Goal: Information Seeking & Learning: Learn about a topic

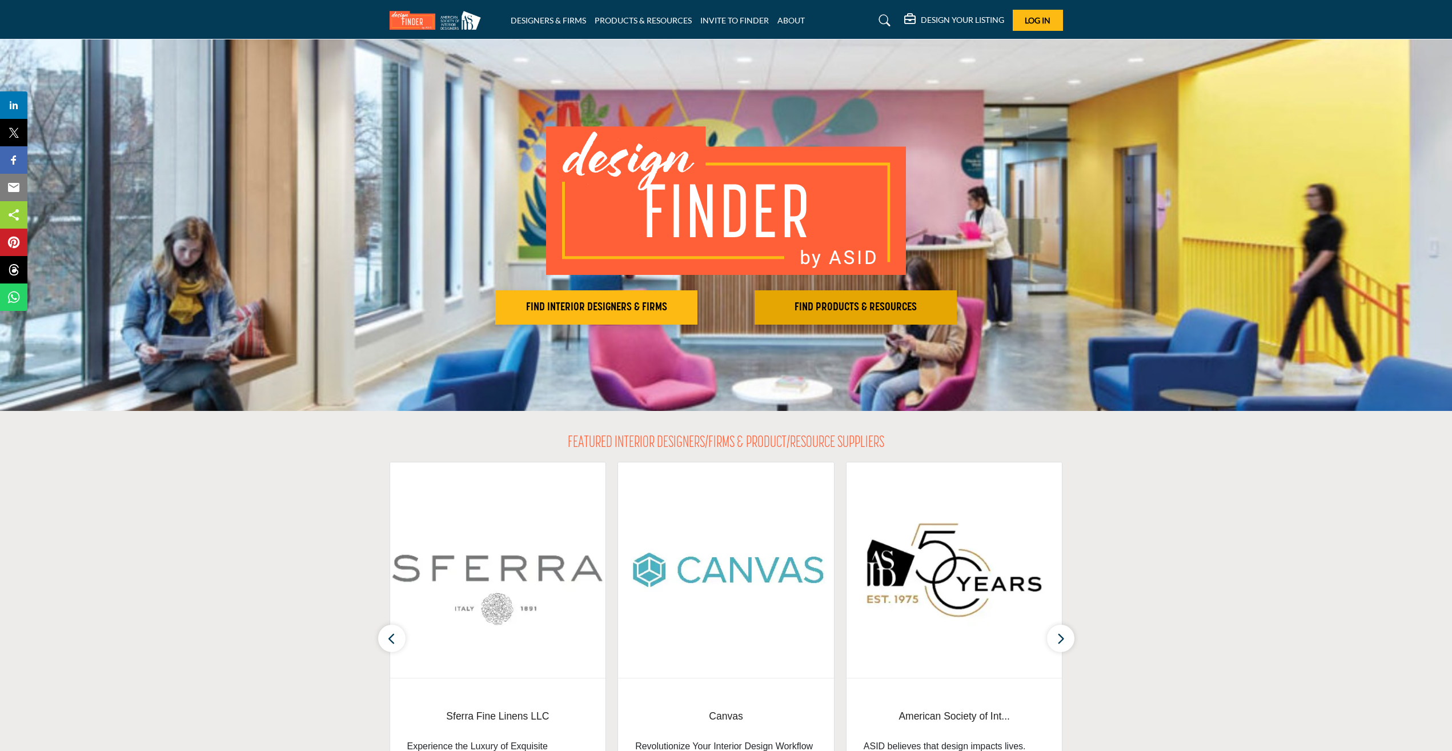
click at [694, 303] on h2 "FIND PRODUCTS & RESOURCES" at bounding box center [596, 307] width 195 height 14
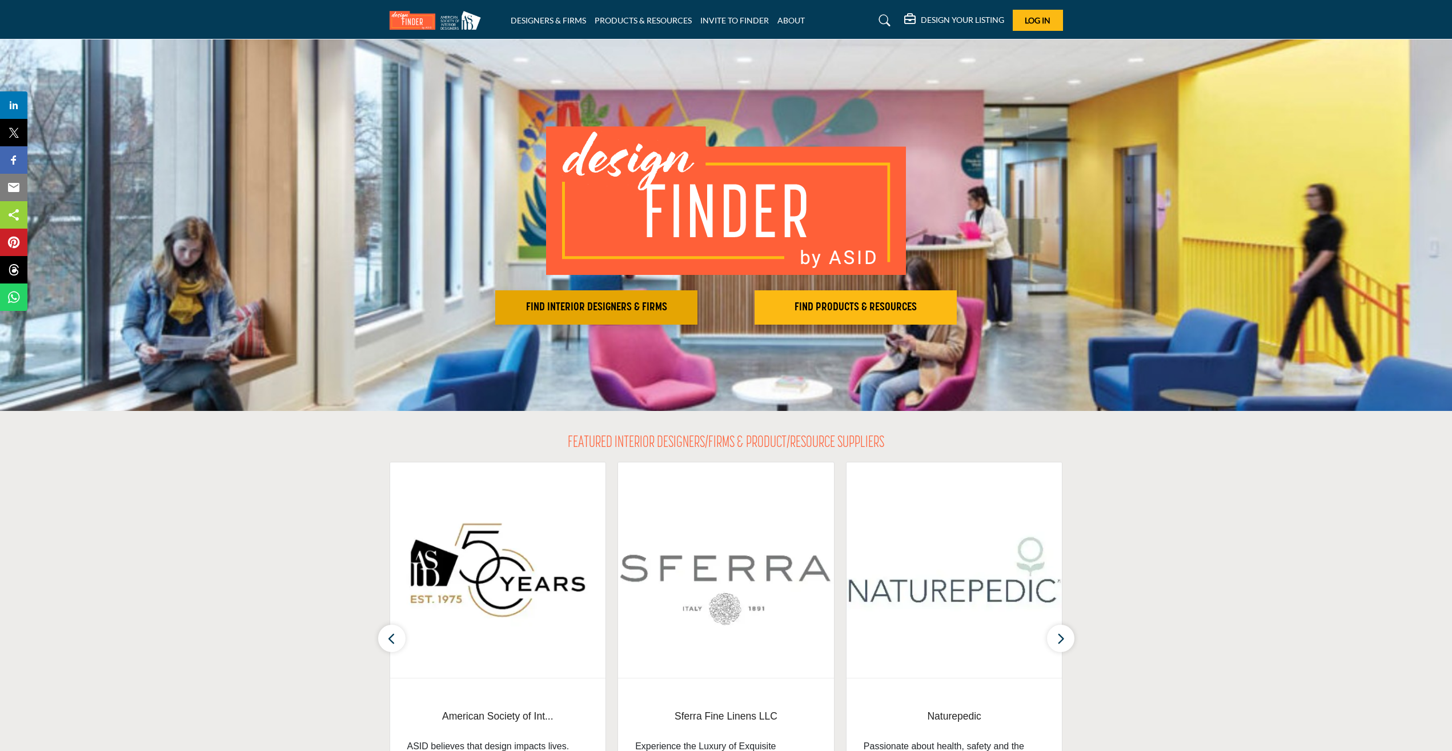
click at [571, 308] on h2 "FIND INTERIOR DESIGNERS & FIRMS" at bounding box center [596, 307] width 195 height 14
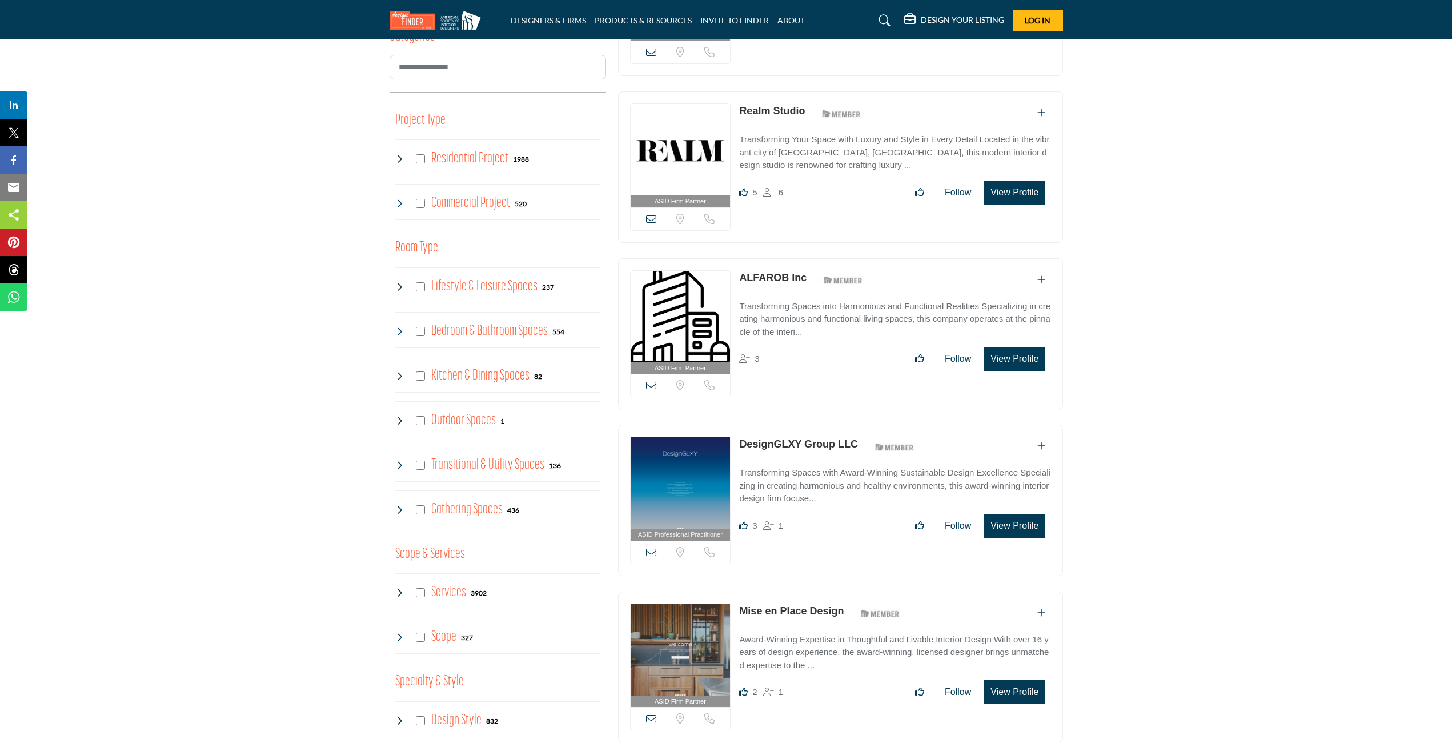
scroll to position [400, 0]
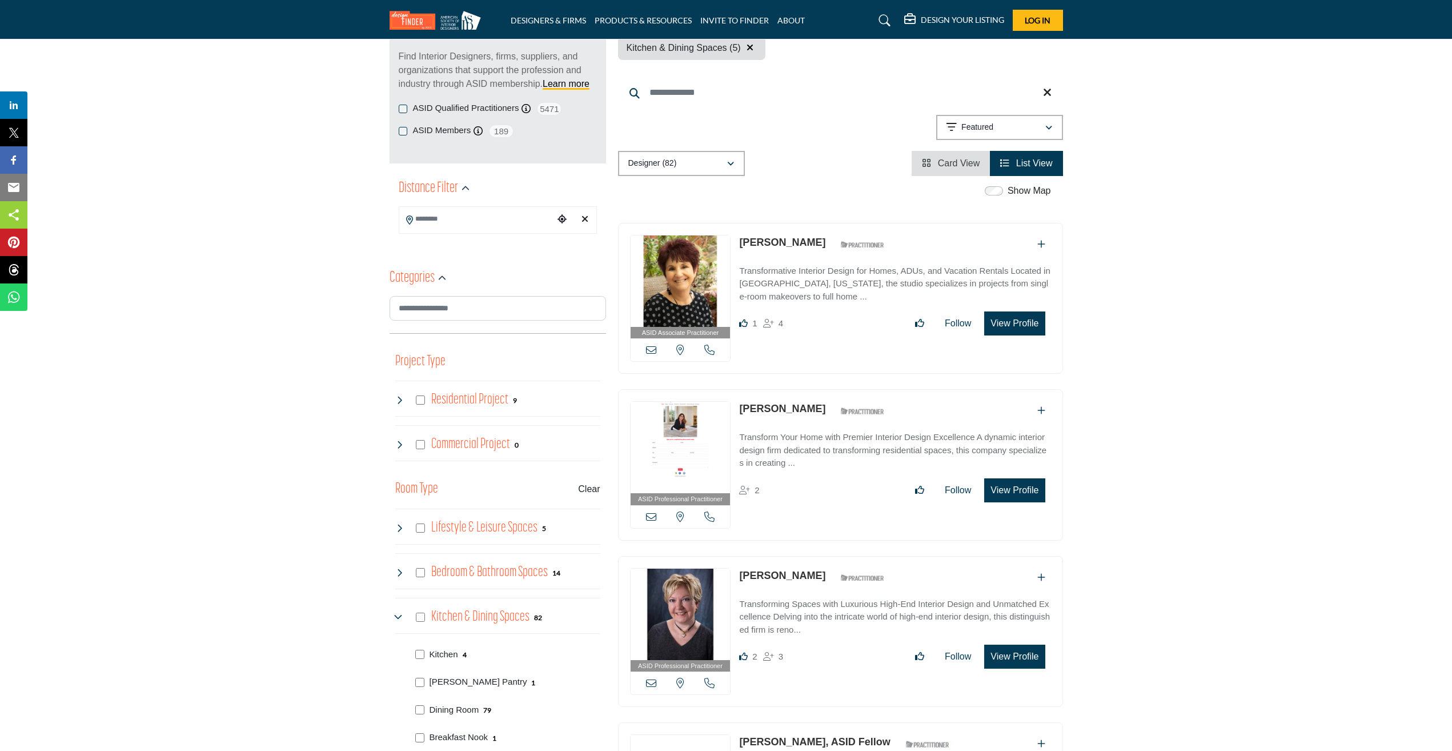
scroll to position [171, 0]
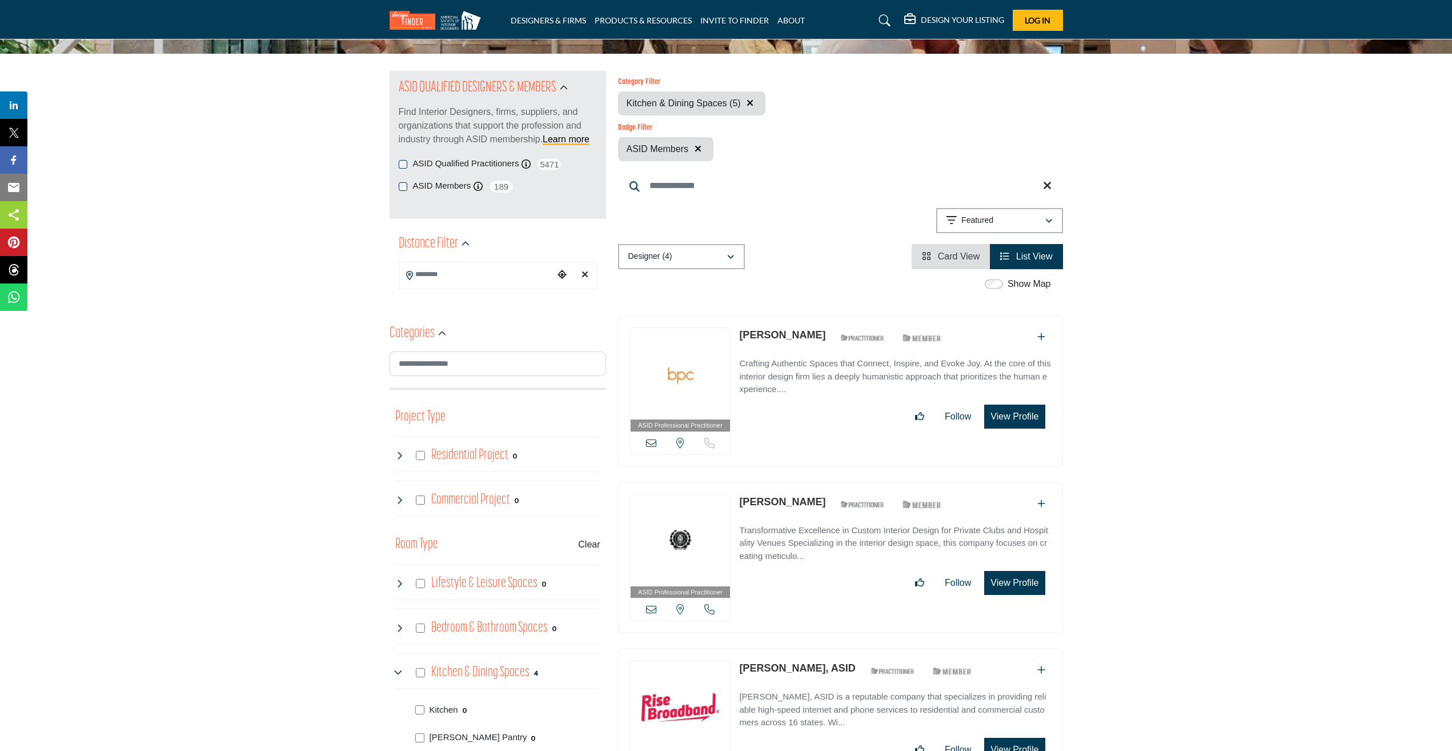
scroll to position [57, 0]
